Goal: Download file/media

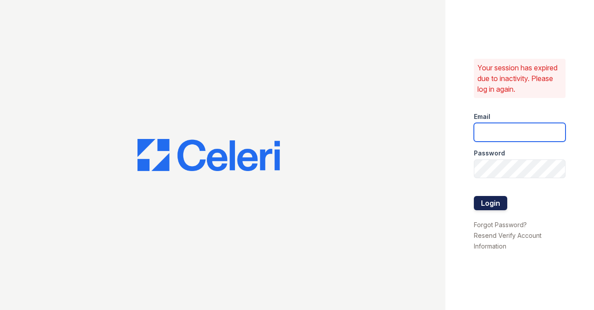
type input "[PERSON_NAME][EMAIL_ADDRESS][DOMAIN_NAME]"
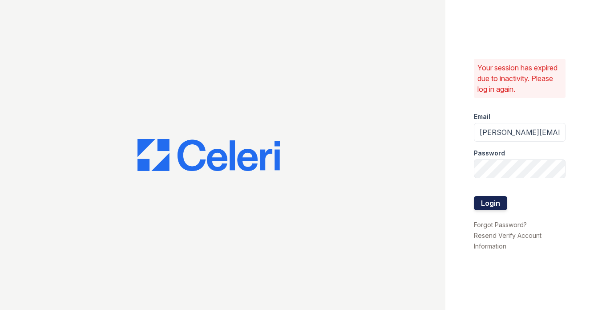
click at [495, 196] on button "Login" at bounding box center [490, 203] width 33 height 14
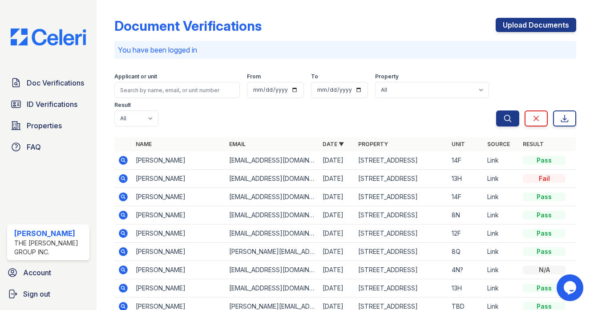
click at [124, 160] on icon at bounding box center [123, 160] width 11 height 11
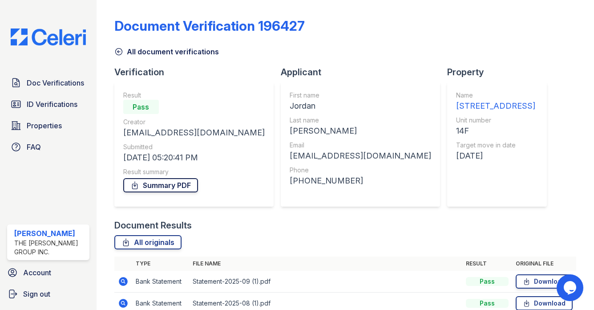
click at [162, 185] on link "Summary PDF" at bounding box center [160, 185] width 75 height 14
click at [143, 235] on link "All originals" at bounding box center [147, 242] width 67 height 14
